Goal: Task Accomplishment & Management: Complete application form

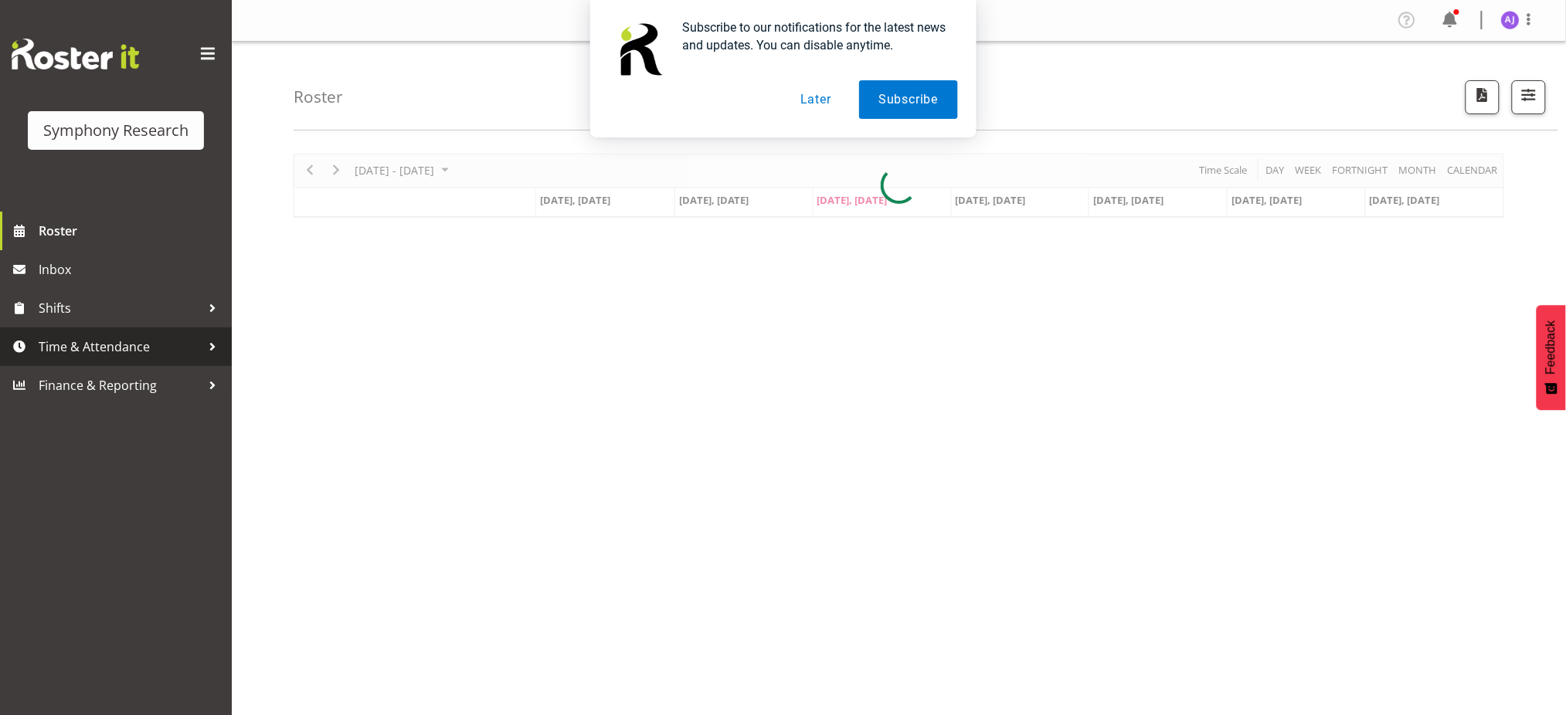
click at [83, 348] on span "Time & Attendance" at bounding box center [120, 346] width 162 height 23
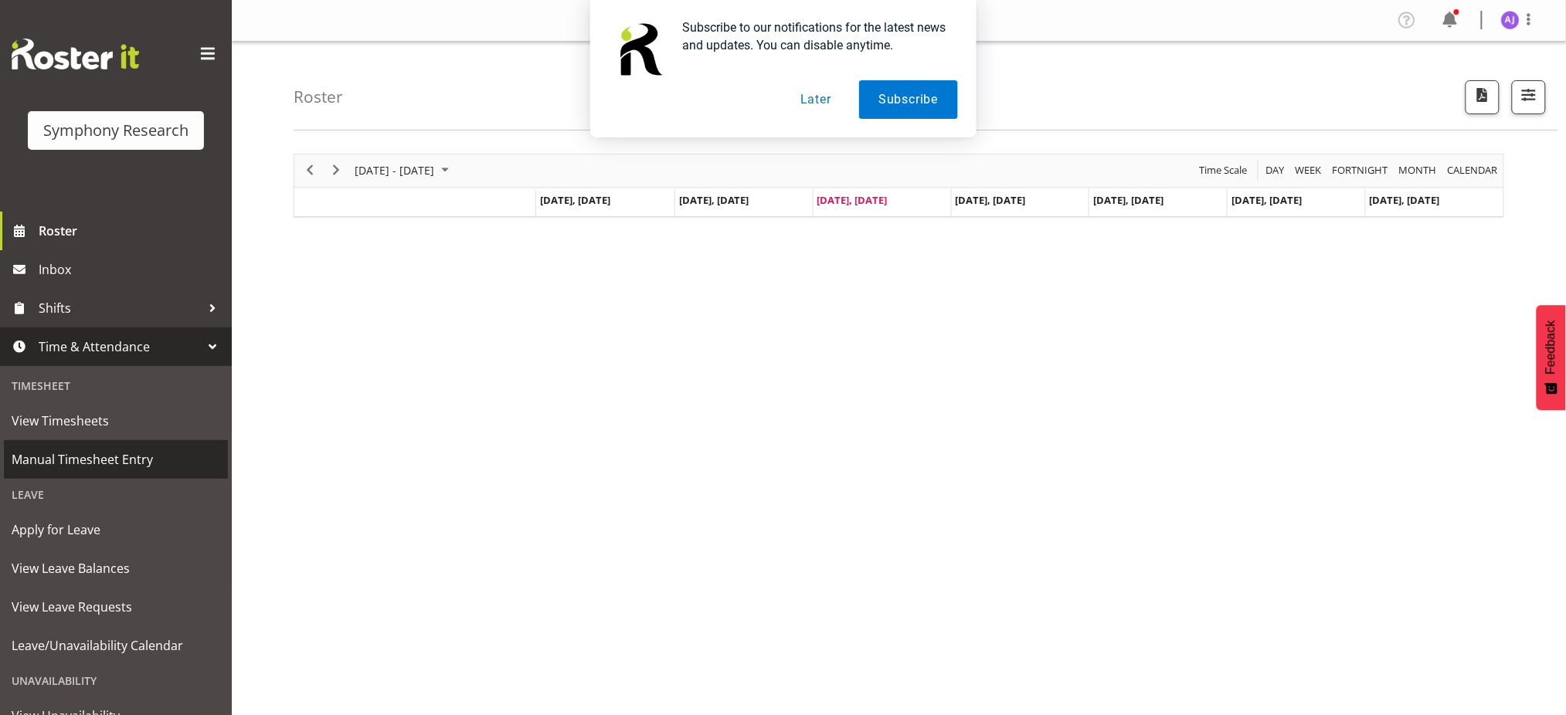
click at [64, 458] on span "Manual Timesheet Entry" at bounding box center [116, 459] width 209 height 23
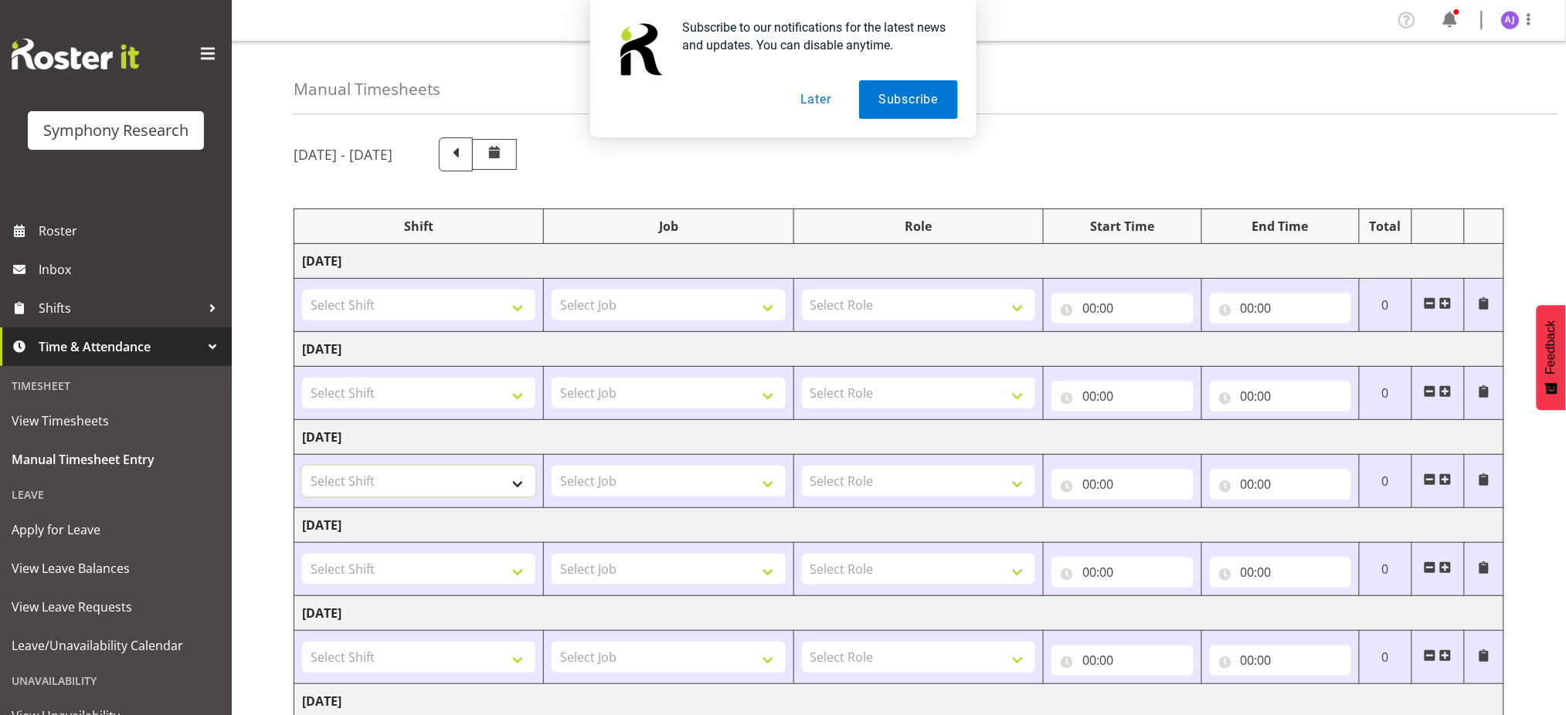
click at [517, 486] on select "Select Shift !!Project Briefing (Job to be assigned) !!Weekend Residential (Ros…" at bounding box center [418, 481] width 233 height 31
select select "48116"
click at [302, 466] on select "Select Shift !!Project Briefing (Job to be assigned) !!Weekend Residential (Ros…" at bounding box center [418, 481] width 233 height 31
click at [662, 474] on select "Select Job 550060 IF Admin 553492 World Poll Aus Wave 2 Main 2025 553493 World …" at bounding box center [668, 481] width 233 height 31
select select "10239"
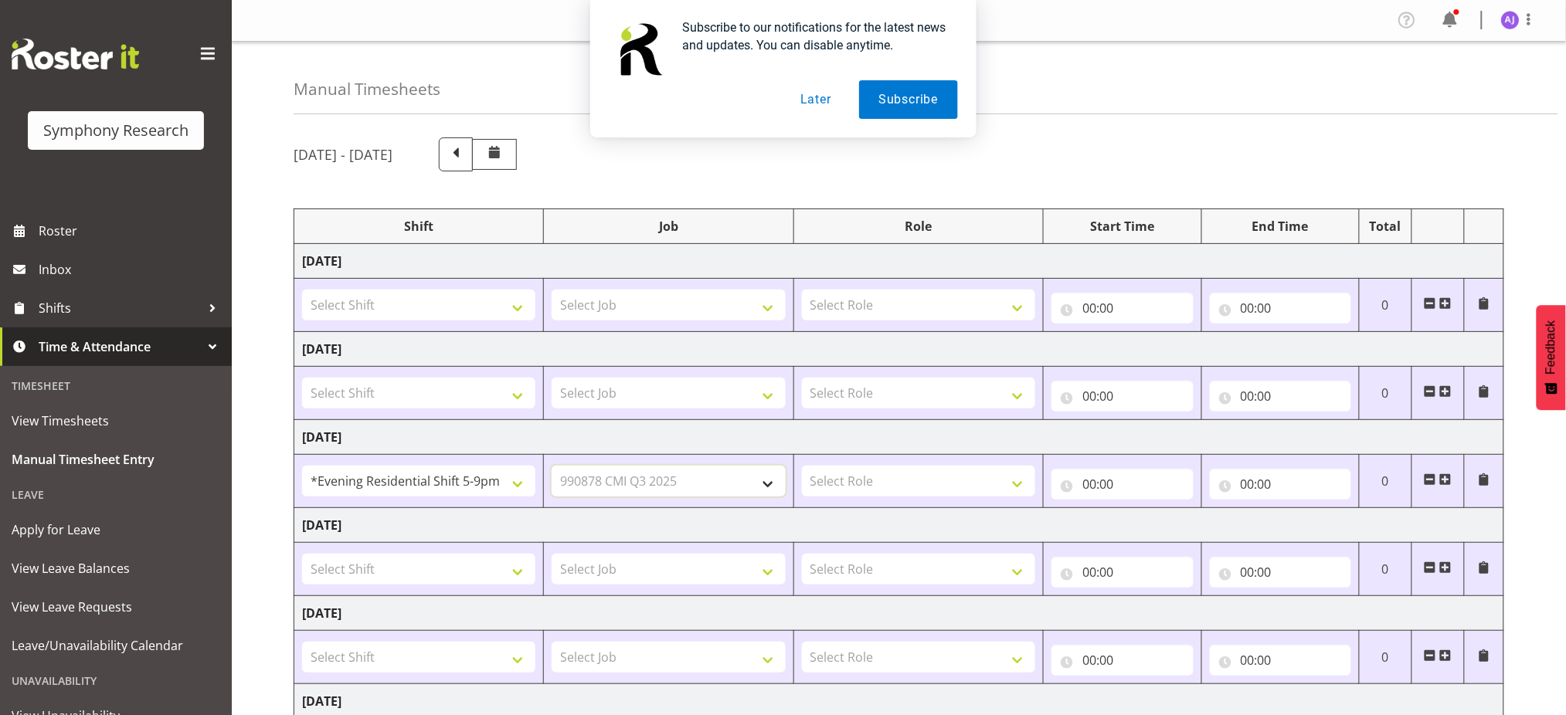
click at [552, 466] on select "Select Job 550060 IF Admin 553492 World Poll Aus Wave 2 Main 2025 553493 World …" at bounding box center [668, 481] width 233 height 31
click at [860, 480] on select "Select Role Briefing Interviewing" at bounding box center [918, 481] width 233 height 31
select select "47"
click at [802, 466] on select "Select Role Briefing Interviewing" at bounding box center [918, 481] width 233 height 31
click at [1083, 484] on input "00:00" at bounding box center [1121, 484] width 141 height 31
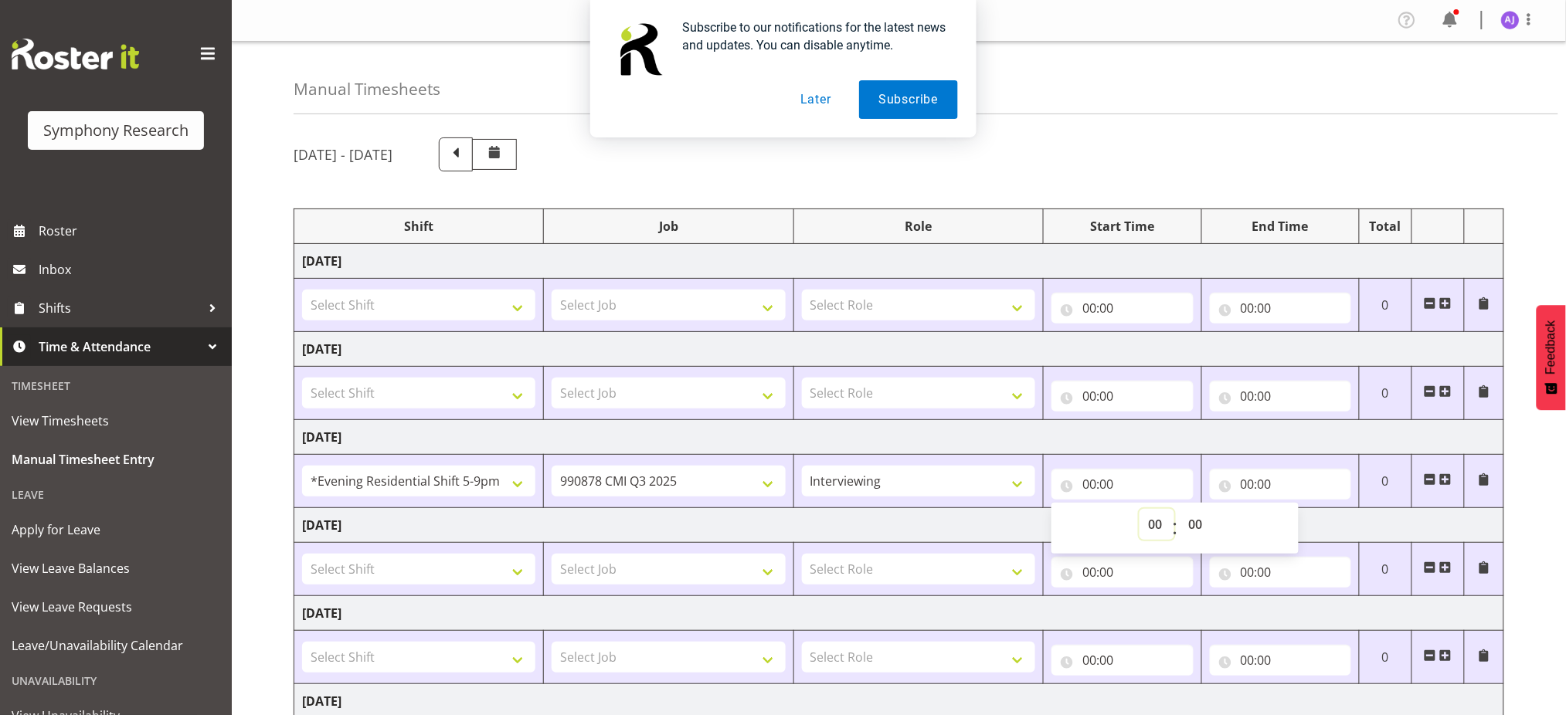
click at [1156, 529] on select "00 01 02 03 04 05 06 07 08 09 10 11 12 13 14 15 16 17 18 19 20 21 22 23" at bounding box center [1156, 524] width 35 height 31
select select "17"
click at [1139, 509] on select "00 01 02 03 04 05 06 07 08 09 10 11 12 13 14 15 16 17 18 19 20 21 22 23" at bounding box center [1156, 524] width 35 height 31
type input "17:00"
click at [1249, 482] on input "00:00" at bounding box center [1280, 484] width 141 height 31
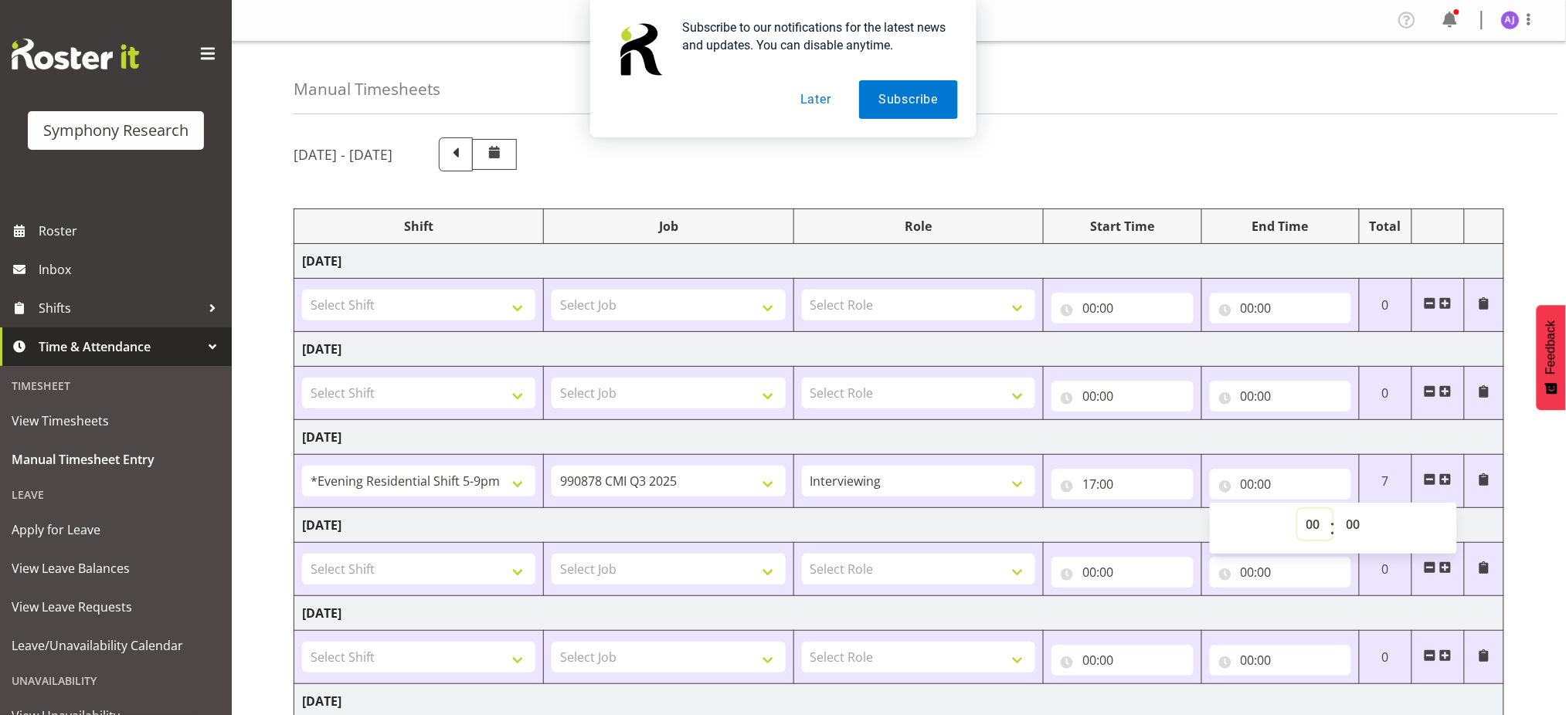
click at [1312, 525] on select "00 01 02 03 04 05 06 07 08 09 10 11 12 13 14 15 16 17 18 19 20 21 22 23" at bounding box center [1315, 524] width 35 height 31
select select "21"
click at [1298, 509] on select "00 01 02 03 04 05 06 07 08 09 10 11 12 13 14 15 16 17 18 19 20 21 22 23" at bounding box center [1315, 524] width 35 height 31
type input "21:00"
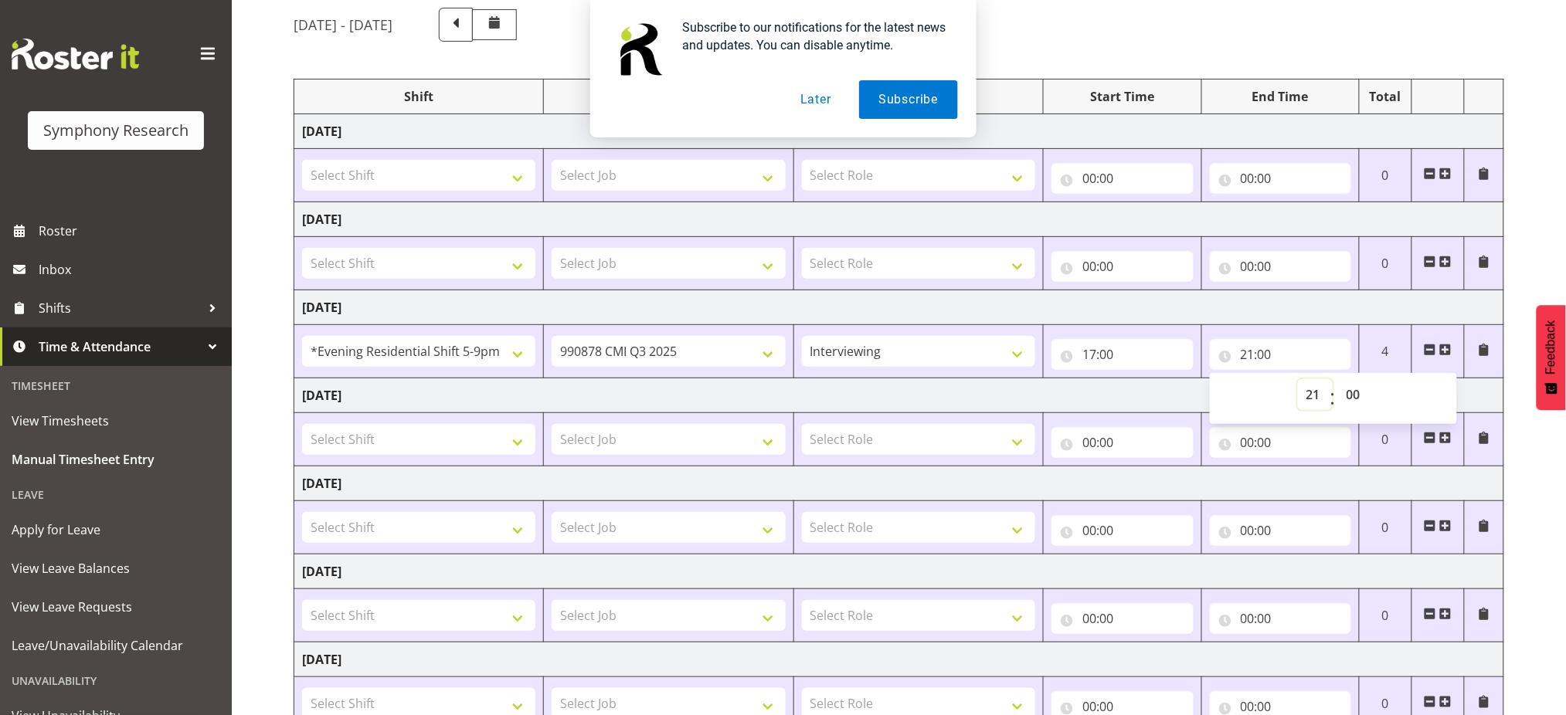
scroll to position [247, 0]
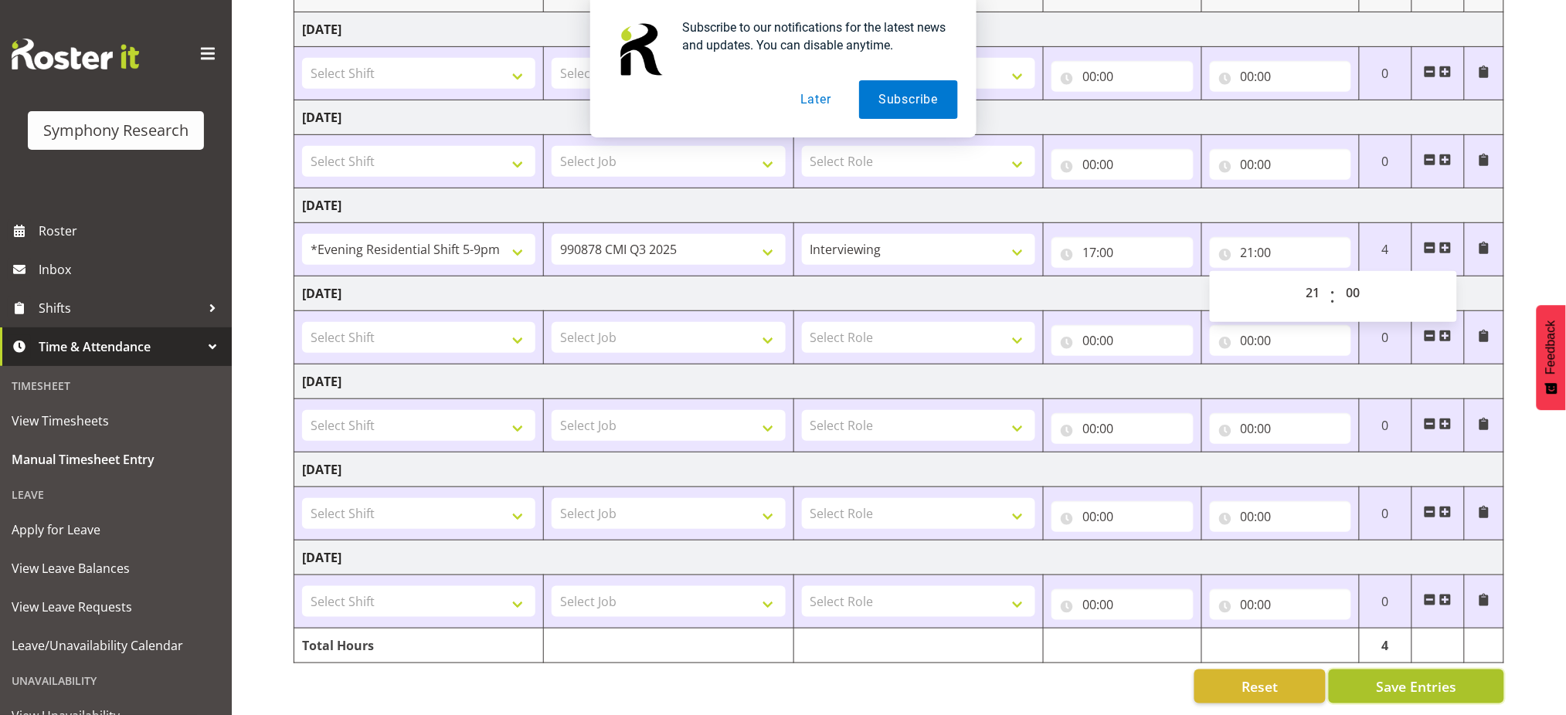
click at [1405, 677] on span "Save Entries" at bounding box center [1416, 687] width 80 height 20
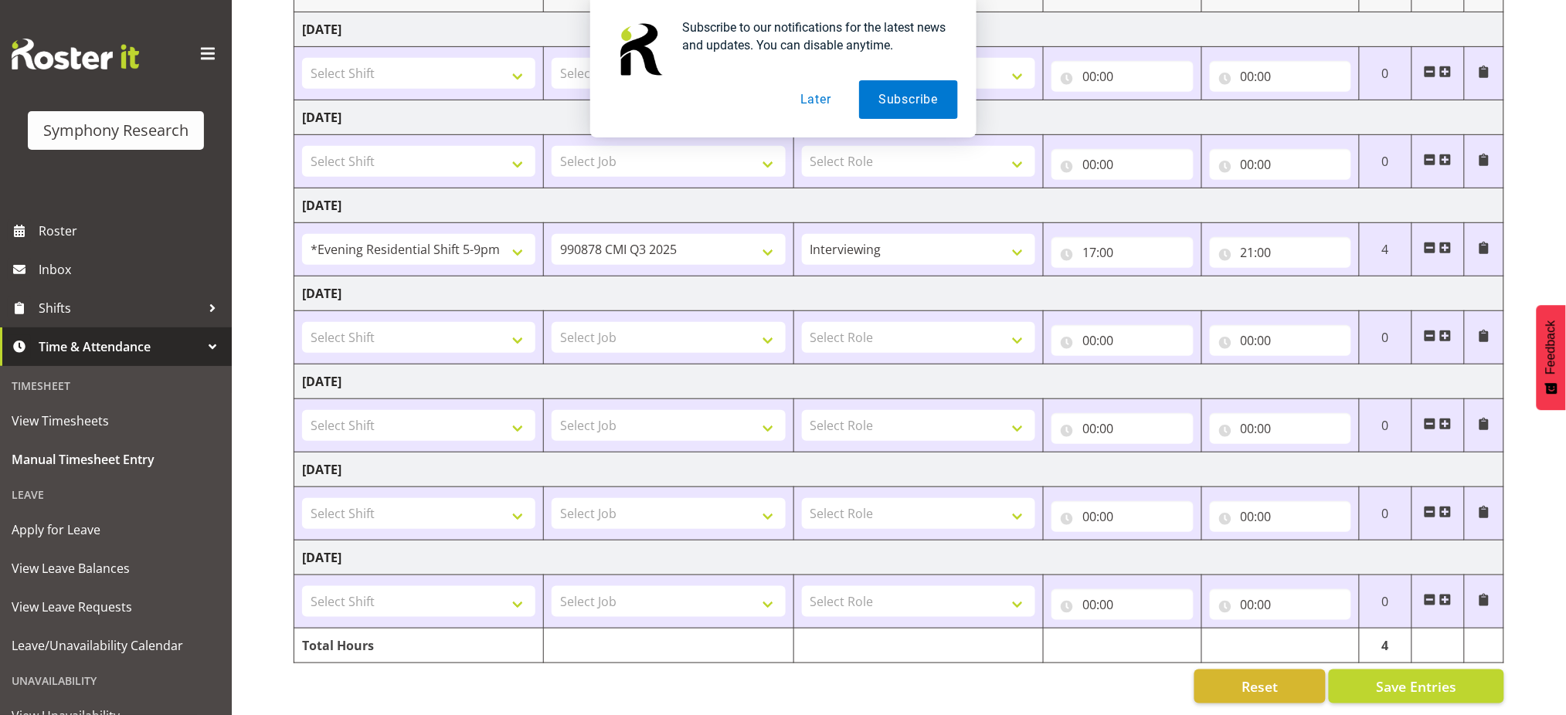
click at [1542, 520] on div "August 18th - August 24th 2025 Shift Job Role Start Time End Time Total Monday …" at bounding box center [930, 304] width 1272 height 821
click at [511, 327] on select "Select Shift !!Project Briefing (Job to be assigned) !!Weekend Residential (Ros…" at bounding box center [418, 337] width 233 height 31
click at [791, 681] on div "Reset Save Entries" at bounding box center [899, 687] width 1210 height 34
